Goal: Obtain resource: Obtain resource

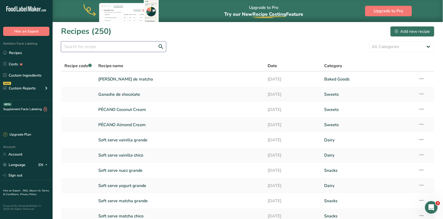
click at [85, 49] on input "text" at bounding box center [113, 46] width 105 height 11
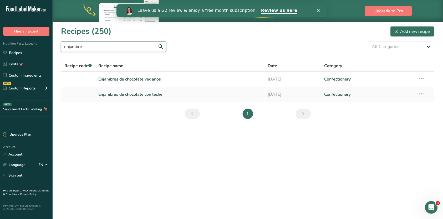
type input "enjambre"
drag, startPoint x: 85, startPoint y: 49, endPoint x: 134, endPoint y: 78, distance: 57.0
click at [134, 78] on link "Enjambres de chocolate veganos" at bounding box center [179, 79] width 163 height 11
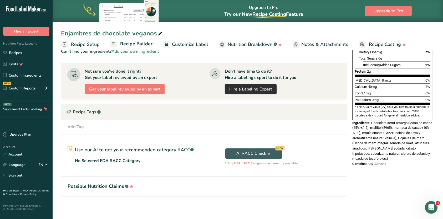
scroll to position [127, 0]
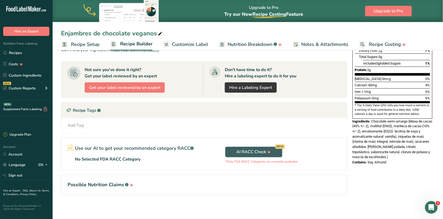
drag, startPoint x: 377, startPoint y: 139, endPoint x: 372, endPoint y: 105, distance: 34.2
click at [372, 119] on div "Ingredients: Chocolate semi-amargo (Masa de cacao (45% +/- 2), maltitol (E965),…" at bounding box center [392, 139] width 80 height 41
copy div "Chocolate semi-amargo (Masa de cacao (45% +/- 2), maltitol (E965), manteca de c…"
click at [35, 54] on link "Recipes" at bounding box center [26, 53] width 53 height 10
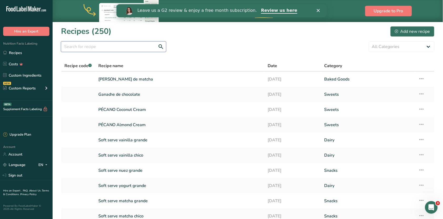
click at [113, 48] on input "text" at bounding box center [113, 46] width 105 height 11
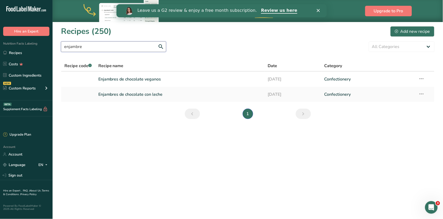
type input "enjambre"
drag, startPoint x: 113, startPoint y: 48, endPoint x: 143, endPoint y: 94, distance: 54.1
click at [143, 94] on link "Enjambres de chocolate con leche" at bounding box center [179, 94] width 163 height 11
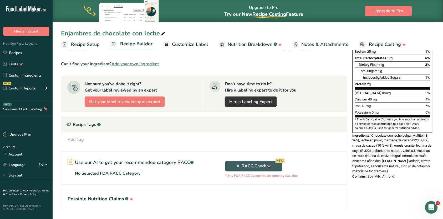
scroll to position [113, 0]
drag, startPoint x: 372, startPoint y: 118, endPoint x: 392, endPoint y: 152, distance: 39.9
click at [392, 152] on div "Ingredients: Chocolate con leche belga (Maltitol (E-965), leche en polvo, mante…" at bounding box center [392, 153] width 80 height 41
copy div "Chocolate con leche belga (Maltitol (E-965), leche en polvo, manteca de cacao (…"
click at [19, 55] on link "Recipes" at bounding box center [26, 53] width 53 height 10
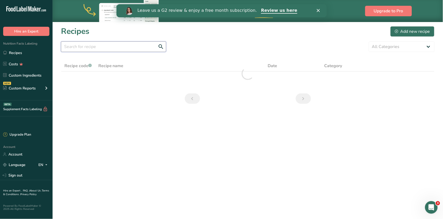
click at [152, 46] on input "text" at bounding box center [113, 46] width 105 height 11
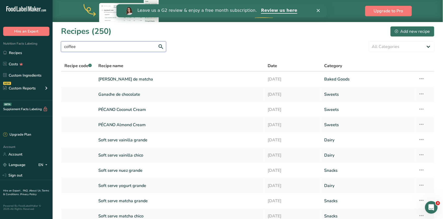
type input "coffee"
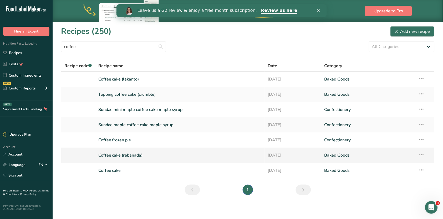
click at [153, 154] on link "Coffee cake (rebanada)" at bounding box center [179, 155] width 163 height 11
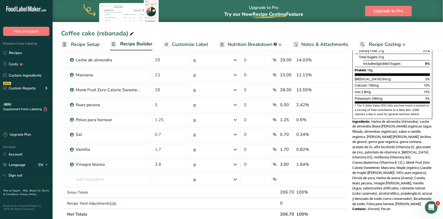
scroll to position [135, 0]
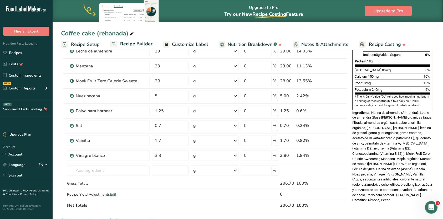
drag, startPoint x: 393, startPoint y: 174, endPoint x: 372, endPoint y: 97, distance: 80.1
click at [372, 110] on div "Ingredients: Harina de almendra (Almendra), Leche de almendra (Base [PERSON_NAM…" at bounding box center [392, 154] width 80 height 88
copy div "Harina de almendra (Almendra), Leche de almendra (Base [PERSON_NAME] orgánicas …"
click at [10, 53] on link "Recipes" at bounding box center [26, 53] width 53 height 10
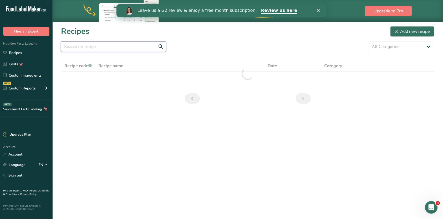
click at [140, 46] on input "text" at bounding box center [113, 46] width 105 height 11
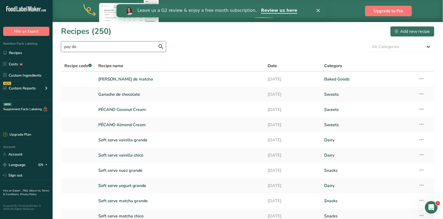
type input "pay de"
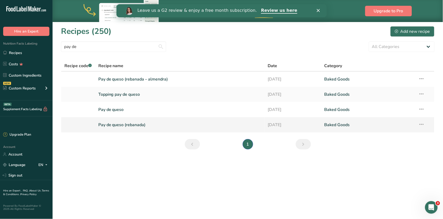
click at [147, 127] on link "Pay de queso (rebanada)" at bounding box center [179, 125] width 163 height 11
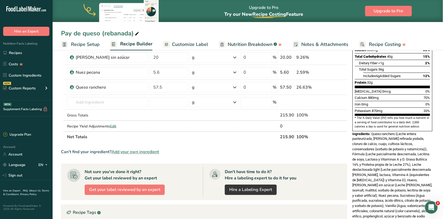
scroll to position [122, 0]
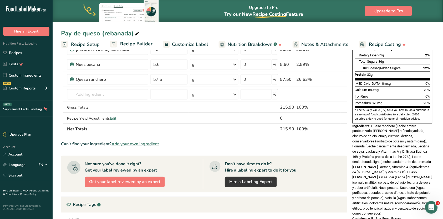
drag, startPoint x: 372, startPoint y: 151, endPoint x: 405, endPoint y: 194, distance: 53.9
click at [405, 194] on div "Ingredients: Queso ranchero (Leche entera pasteurizada, [PERSON_NAME] refinada …" at bounding box center [392, 170] width 80 height 93
copy div "Queso ranchero (Leche entera pasteurizada, [PERSON_NAME] refinada yodada, cloru…"
click at [22, 54] on link "Recipes" at bounding box center [26, 53] width 53 height 10
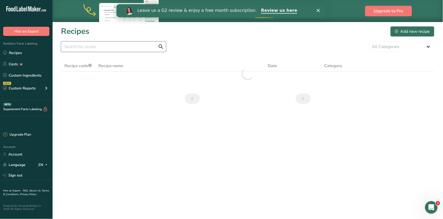
click at [148, 49] on input "text" at bounding box center [113, 46] width 105 height 11
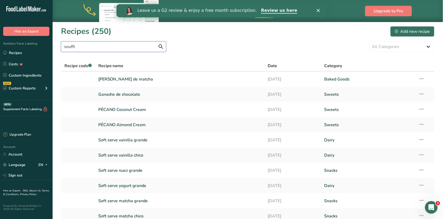
type input "souffl"
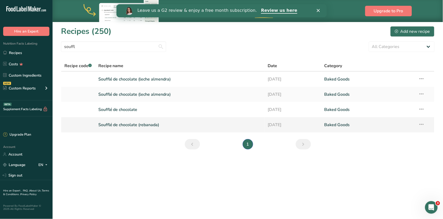
click at [136, 122] on link "Soufflé de chocolate (rebanada)" at bounding box center [179, 125] width 163 height 11
